Goal: Navigation & Orientation: Find specific page/section

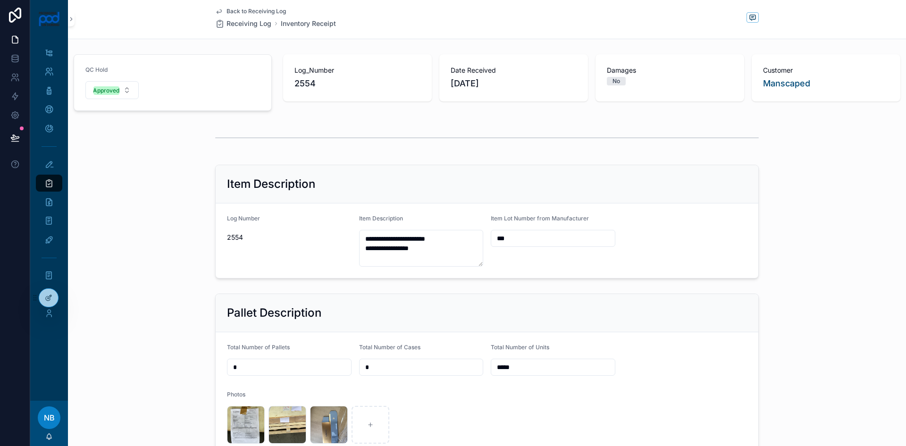
scroll to position [141, 0]
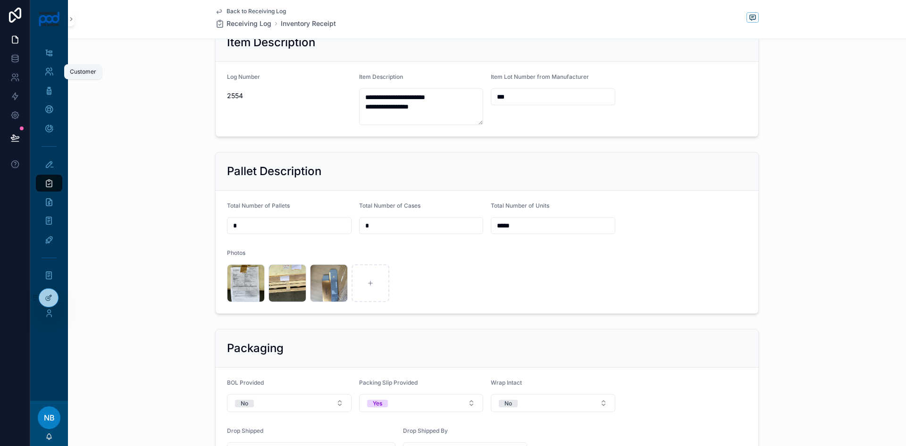
click at [50, 71] on icon "scrollable content" at bounding box center [48, 71] width 9 height 9
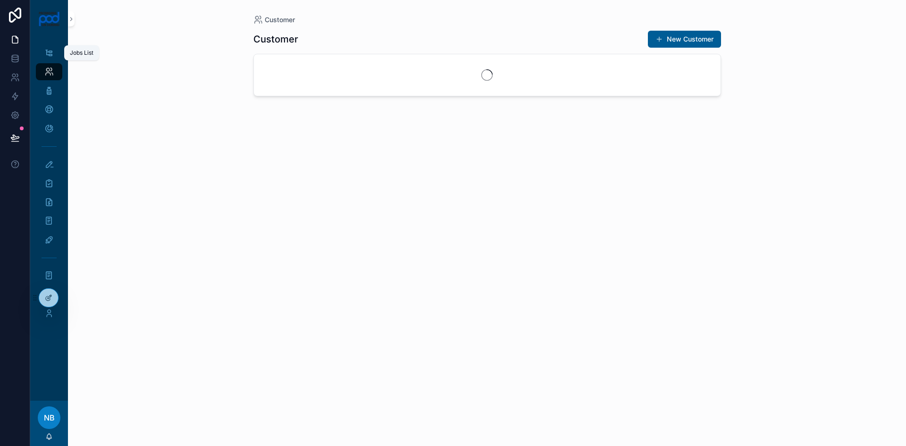
click at [55, 49] on div "Jobs List" at bounding box center [49, 52] width 15 height 15
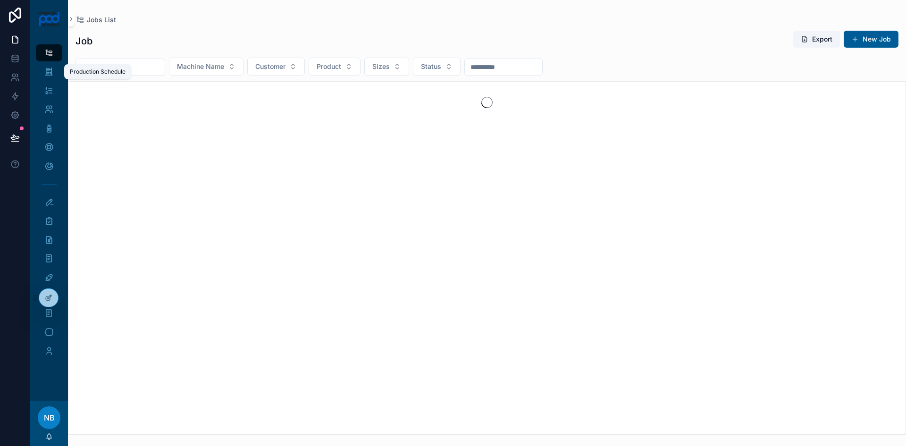
click at [55, 71] on div "Production Schedule" at bounding box center [49, 71] width 15 height 15
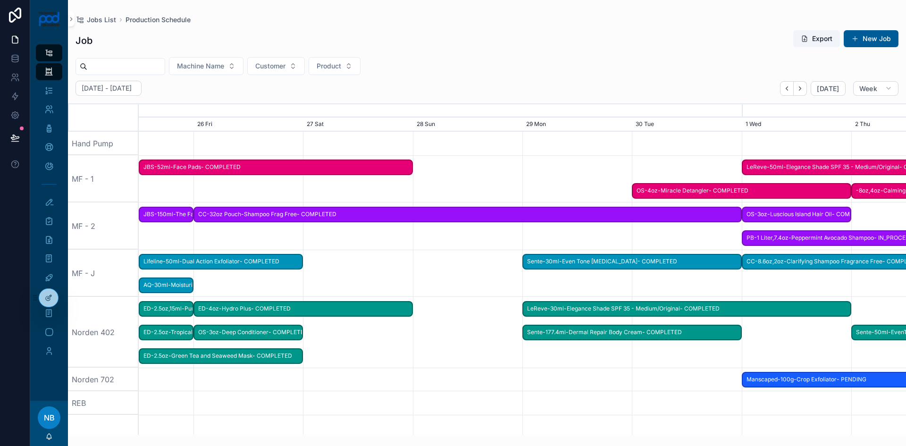
scroll to position [0, 1150]
